Goal: Find specific page/section: Find specific page/section

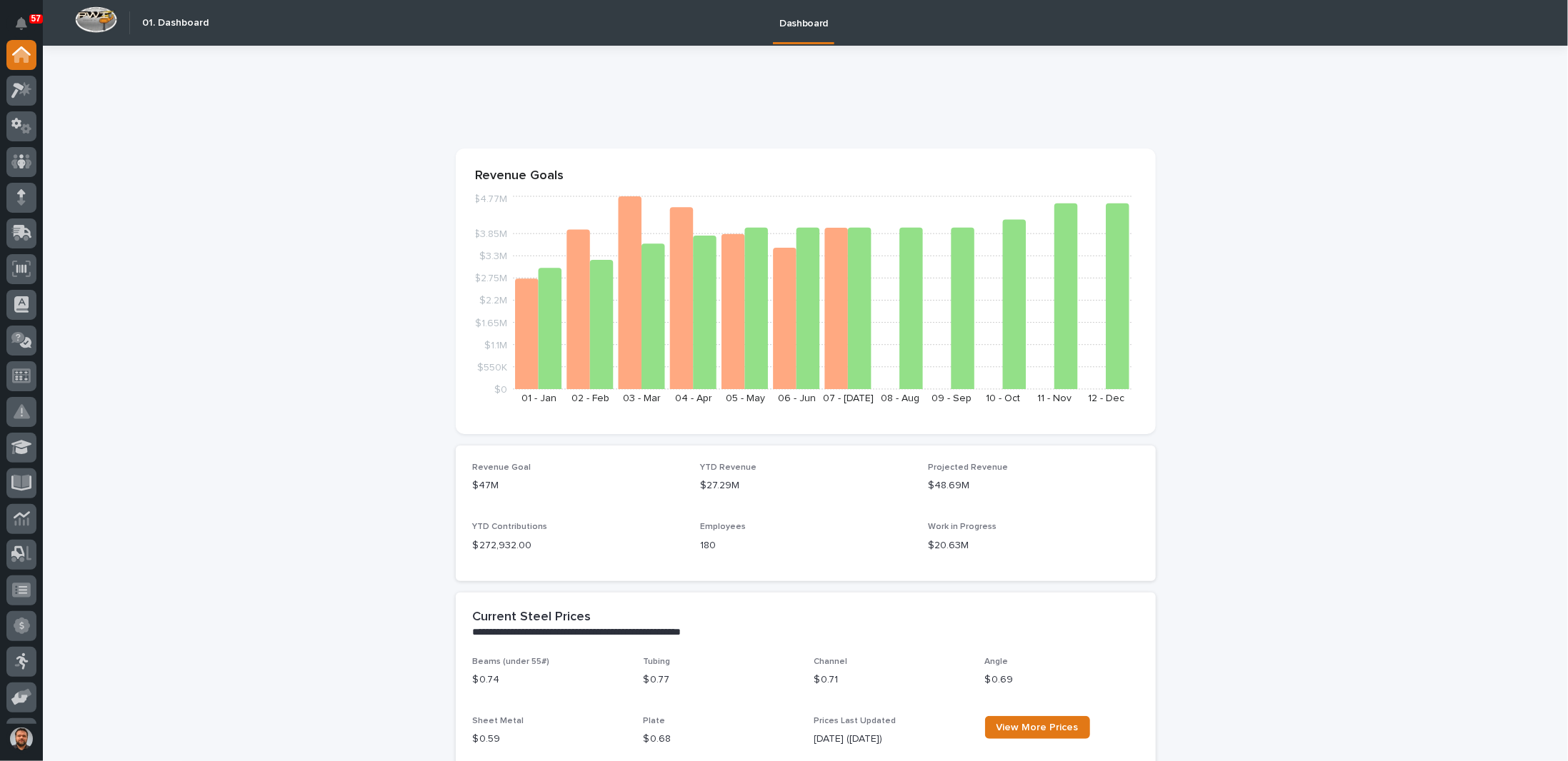
click at [31, 127] on icon at bounding box center [22, 126] width 21 height 16
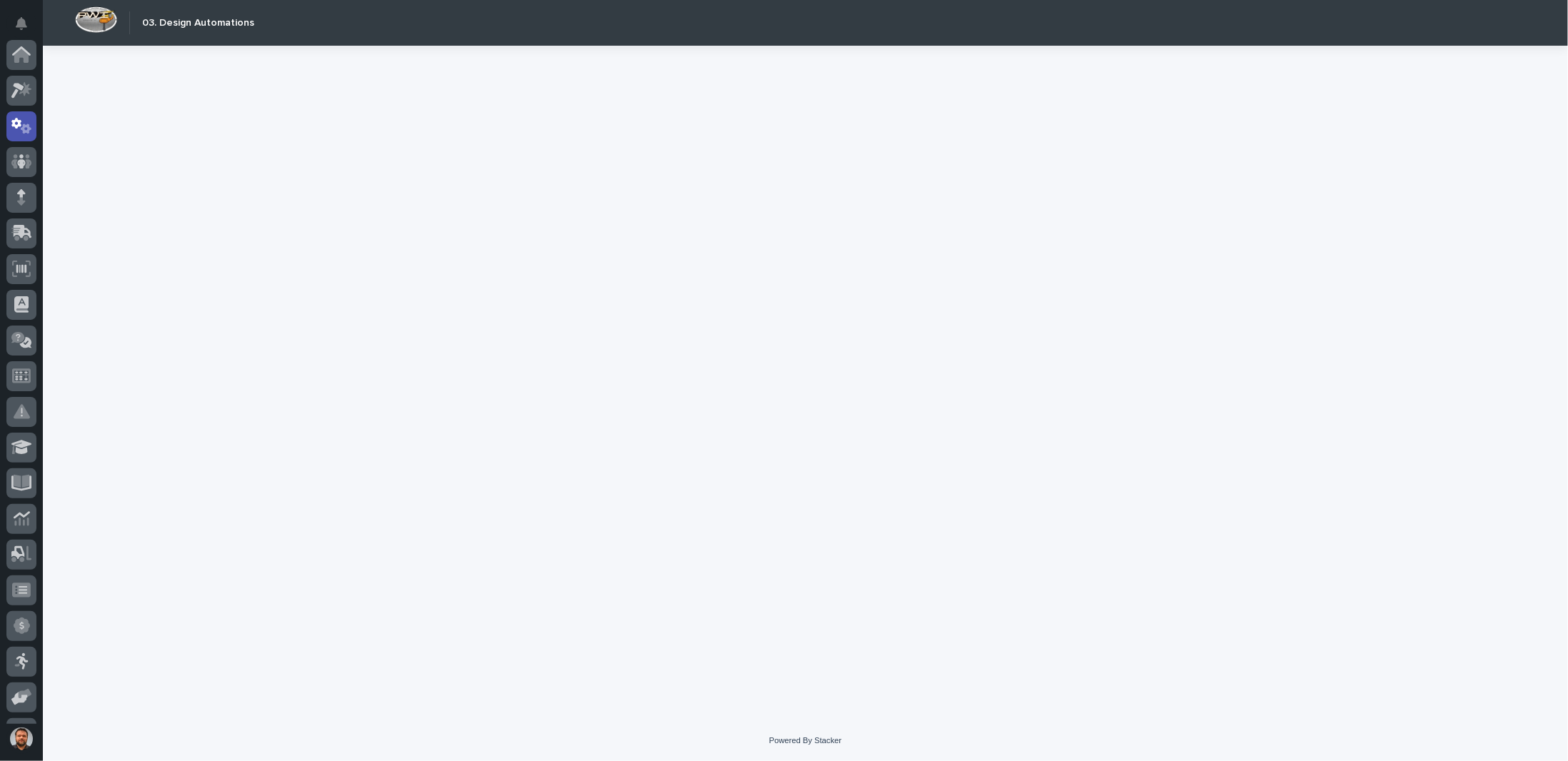
scroll to position [71, 0]
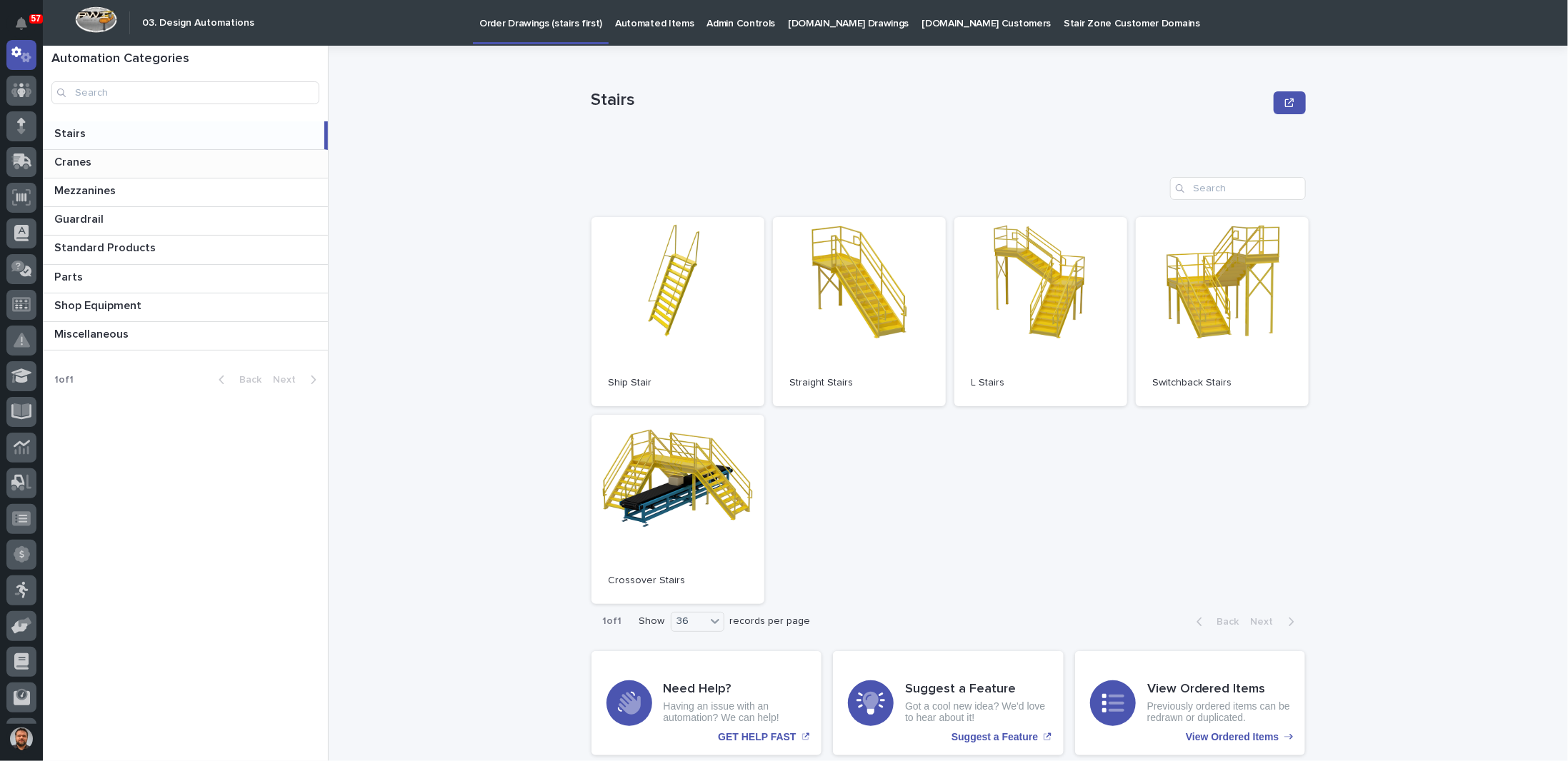
click at [134, 154] on div "Cranes Cranes" at bounding box center [186, 164] width 285 height 28
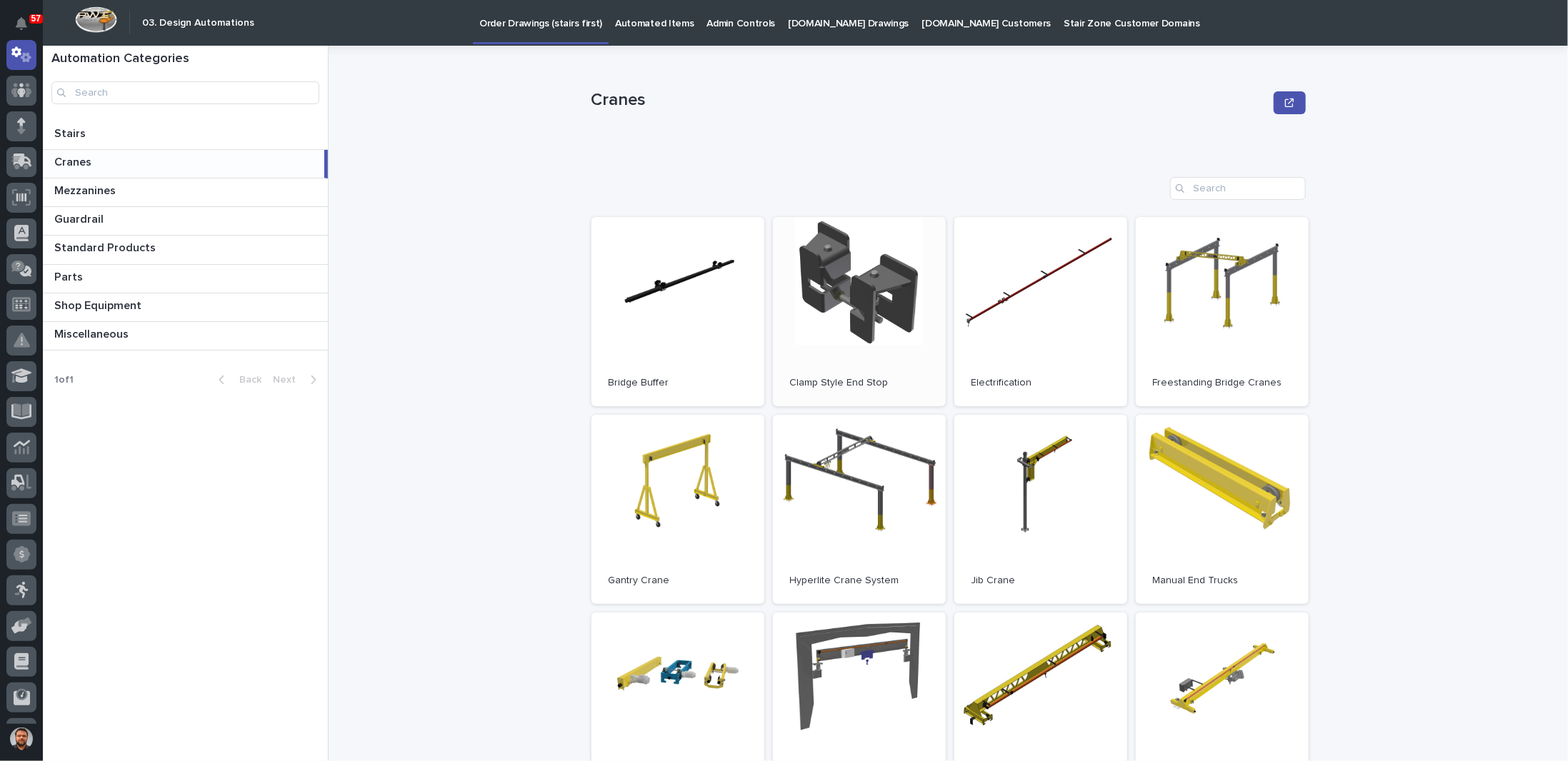
click at [843, 298] on link "Open" at bounding box center [859, 311] width 173 height 189
